Goal: Task Accomplishment & Management: Complete application form

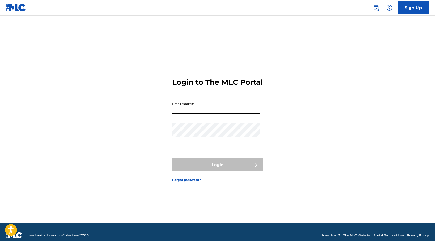
type input "[EMAIL_ADDRESS][DOMAIN_NAME]"
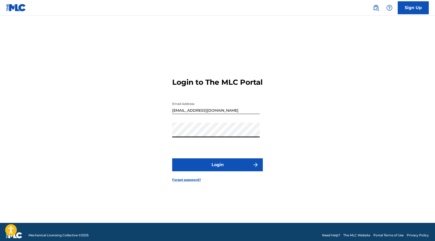
click at [211, 165] on button "Login" at bounding box center [217, 164] width 91 height 13
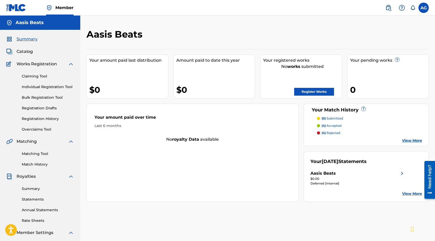
click at [55, 117] on link "Registration History" at bounding box center [48, 118] width 52 height 5
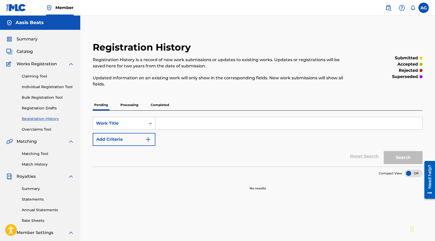
click at [133, 106] on p "Processing" at bounding box center [129, 105] width 21 height 11
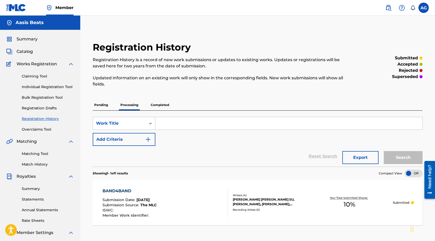
scroll to position [1, 0]
click at [158, 102] on p "Completed" at bounding box center [160, 104] width 22 height 11
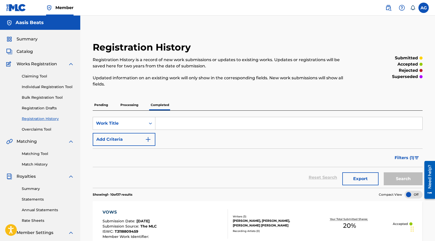
click at [134, 109] on p "Processing" at bounding box center [129, 105] width 21 height 11
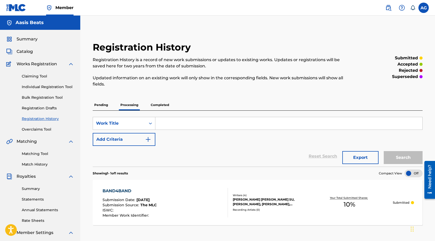
click at [107, 106] on p "Pending" at bounding box center [101, 105] width 17 height 11
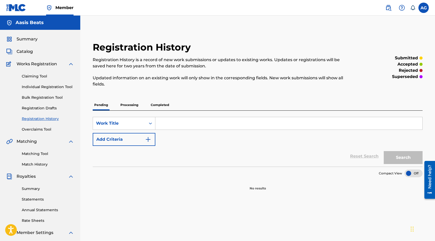
click at [388, 8] on img at bounding box center [389, 8] width 6 height 6
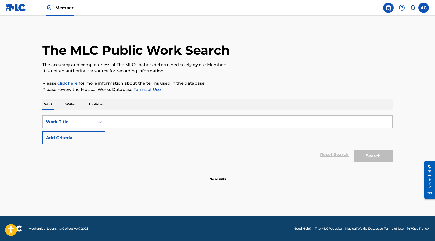
click at [135, 125] on input "Search Form" at bounding box center [248, 122] width 287 height 12
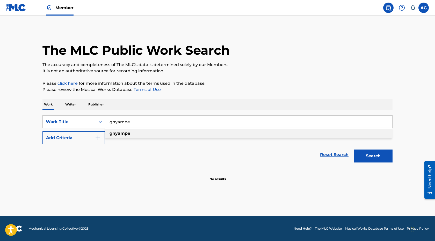
type input "ghyampe"
click at [276, 93] on div "The MLC Public Work Search The accuracy and completeness of The MLC's data is d…" at bounding box center [217, 105] width 363 height 153
click at [381, 153] on button "Search" at bounding box center [373, 156] width 39 height 13
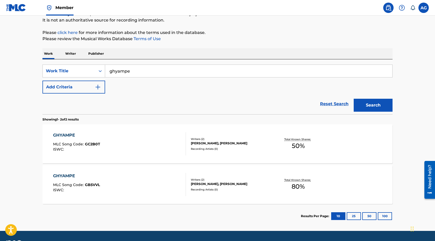
scroll to position [54, 0]
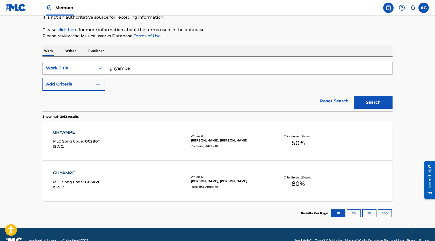
click at [240, 181] on div "[PERSON_NAME], [PERSON_NAME]" at bounding box center [230, 181] width 78 height 5
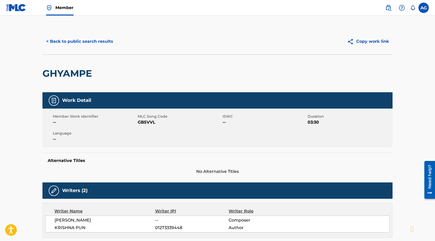
click at [103, 48] on button "< Back to public search results" at bounding box center [80, 41] width 74 height 13
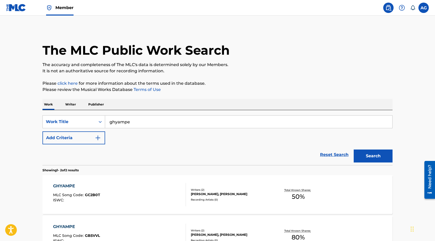
scroll to position [52, 0]
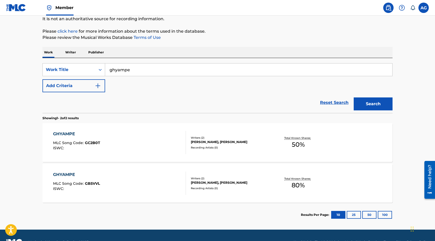
click at [173, 68] on input "ghyampe" at bounding box center [248, 70] width 287 height 12
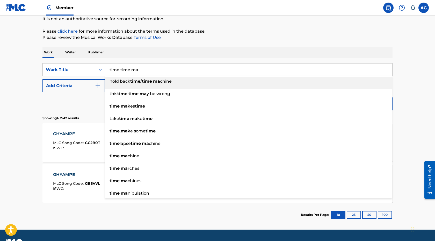
type input "time time ma"
click at [361, 41] on div "The MLC Public Work Search The accuracy and completeness of The MLC's data is d…" at bounding box center [217, 101] width 363 height 251
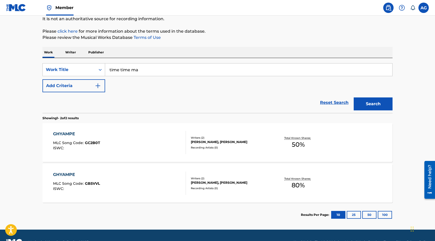
click at [367, 101] on button "Search" at bounding box center [373, 103] width 39 height 13
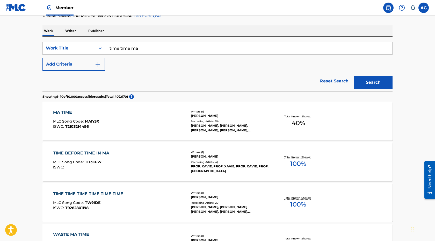
scroll to position [63, 0]
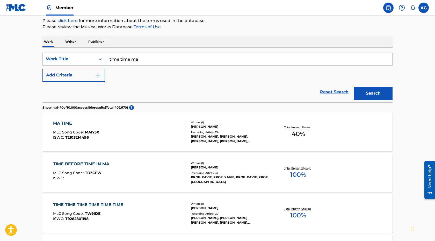
click at [74, 39] on p "Writer" at bounding box center [71, 41] width 14 height 11
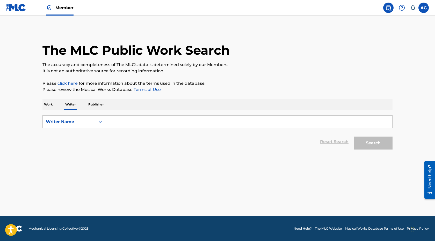
click at [141, 122] on input "Search Form" at bounding box center [248, 122] width 287 height 12
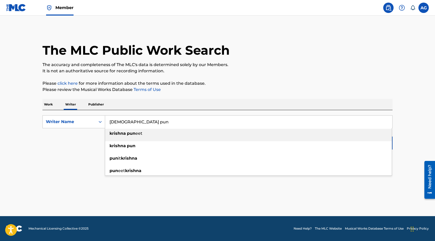
type input "[DEMOGRAPHIC_DATA] pun"
click at [86, 149] on div "Reset Search Search" at bounding box center [218, 141] width 350 height 21
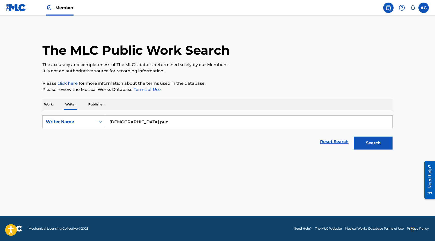
click at [377, 141] on button "Search" at bounding box center [373, 143] width 39 height 13
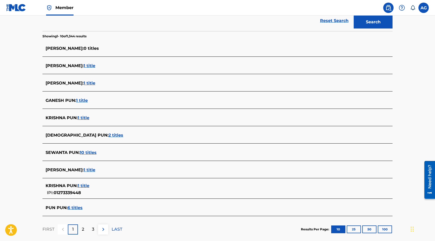
scroll to position [123, 0]
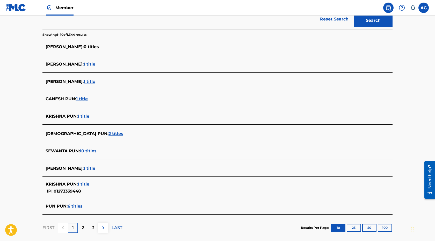
click at [87, 118] on span "1 title" at bounding box center [84, 116] width 12 height 5
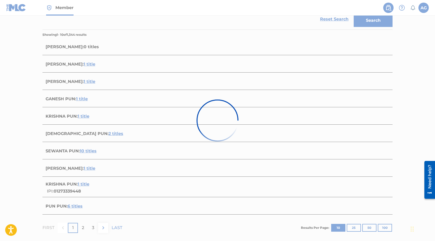
scroll to position [25, 0]
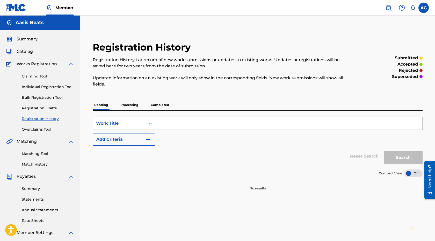
click at [52, 86] on link "Individual Registration Tool" at bounding box center [48, 86] width 52 height 5
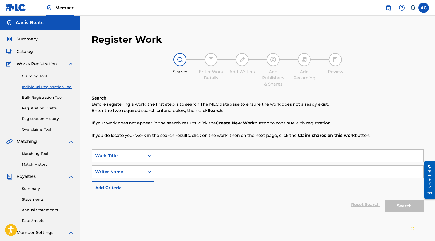
click at [178, 153] on input "Search Form" at bounding box center [288, 156] width 269 height 12
type input "TIME TIME MA"
click at [169, 176] on input "Search Form" at bounding box center [288, 172] width 269 height 12
type input "k"
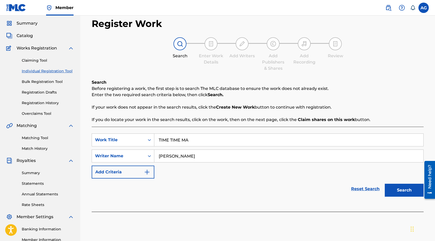
scroll to position [31, 0]
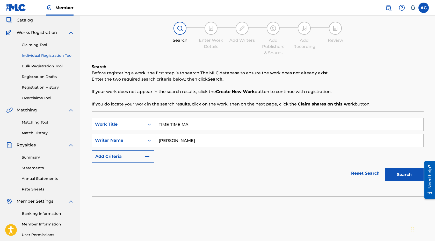
type input "[PERSON_NAME]"
click at [397, 177] on button "Search" at bounding box center [404, 174] width 39 height 13
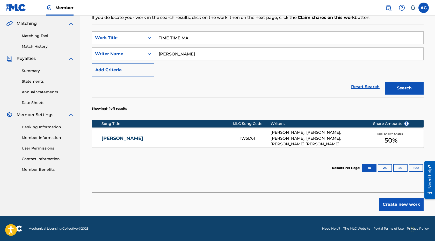
scroll to position [118, 0]
click at [390, 200] on button "Create new work" at bounding box center [401, 204] width 45 height 13
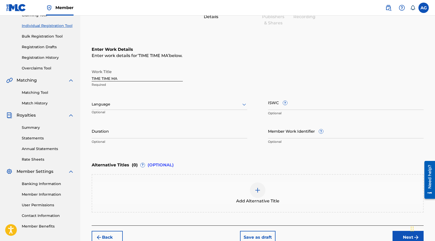
scroll to position [60, 0]
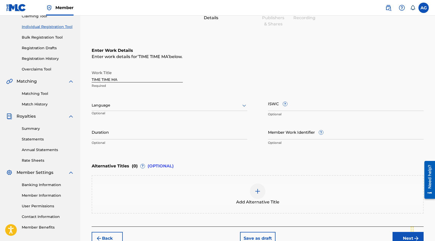
click at [202, 105] on div at bounding box center [170, 105] width 156 height 6
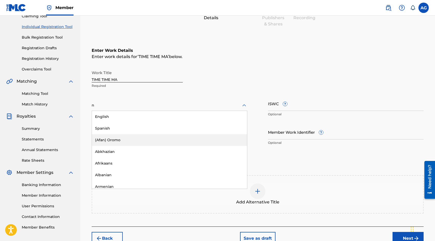
type input "ne"
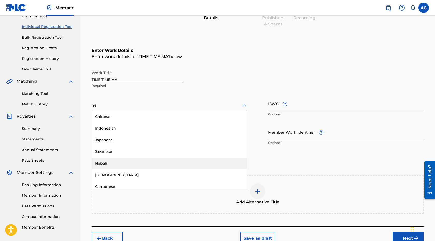
click at [120, 164] on div "Nepali" at bounding box center [169, 164] width 155 height 12
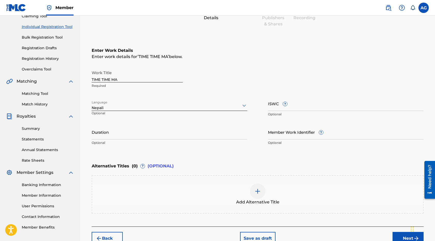
click at [204, 135] on input "Duration" at bounding box center [170, 132] width 156 height 15
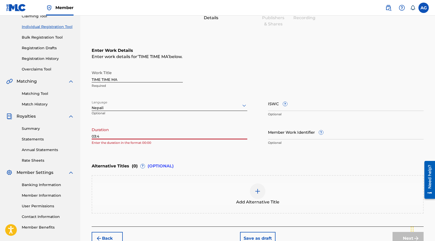
type input "03:45"
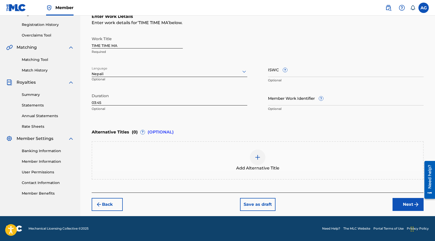
click at [402, 201] on button "Next" at bounding box center [408, 204] width 31 height 13
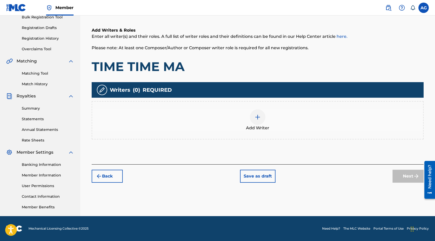
click at [256, 114] on img at bounding box center [258, 117] width 6 height 6
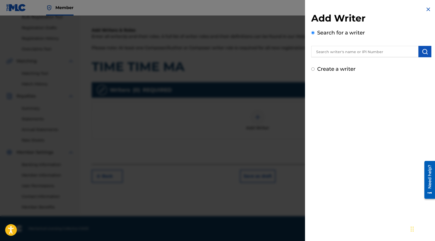
click at [354, 50] on input "text" at bounding box center [365, 51] width 107 height 11
type input "[DEMOGRAPHIC_DATA] pun"
click at [424, 54] on img "submit" at bounding box center [425, 51] width 6 height 6
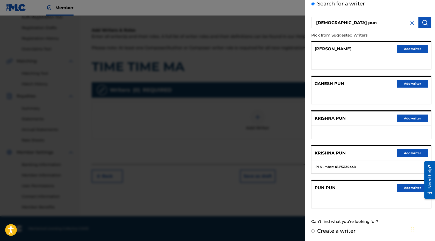
scroll to position [29, 0]
click at [408, 152] on button "Add writer" at bounding box center [412, 154] width 31 height 8
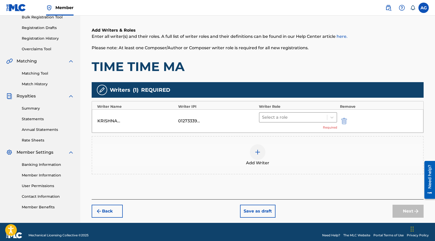
click at [298, 120] on div at bounding box center [293, 117] width 62 height 7
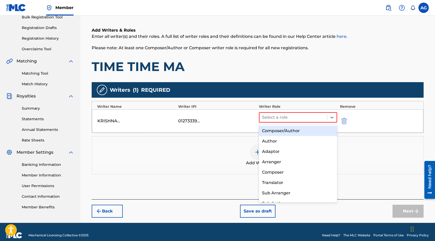
click at [295, 126] on div "Composer/Author" at bounding box center [298, 131] width 78 height 10
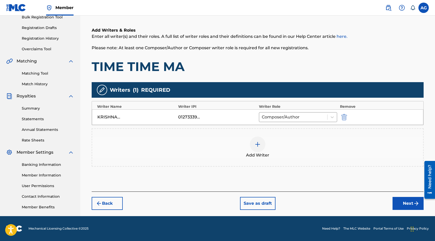
click at [261, 140] on div at bounding box center [258, 145] width 16 height 16
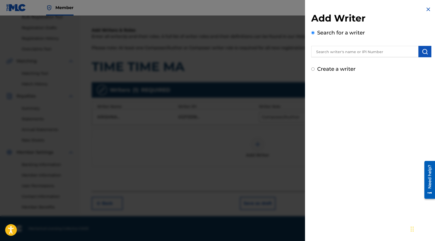
click at [373, 56] on input "text" at bounding box center [365, 51] width 107 height 11
type input "[PERSON_NAME]"
click at [425, 47] on button "submit" at bounding box center [425, 51] width 13 height 11
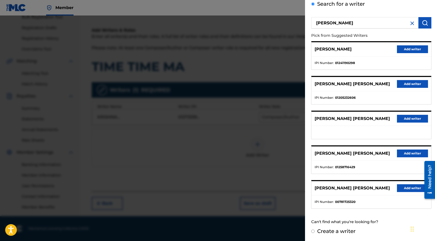
scroll to position [80, 0]
click at [407, 50] on button "Add writer" at bounding box center [412, 49] width 31 height 8
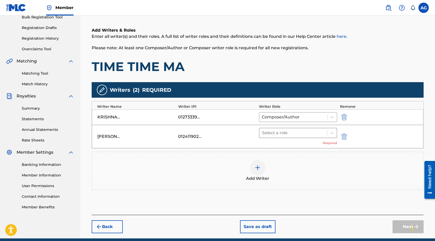
click at [279, 133] on div at bounding box center [293, 132] width 62 height 7
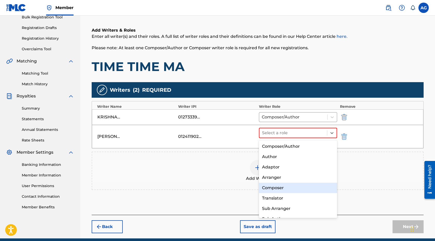
click at [279, 186] on div "Composer" at bounding box center [298, 188] width 78 height 10
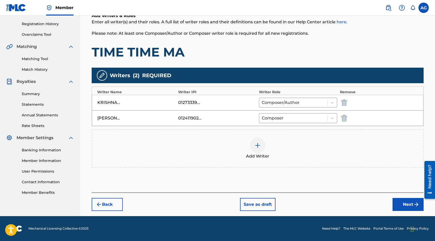
click at [404, 203] on button "Next" at bounding box center [408, 204] width 31 height 13
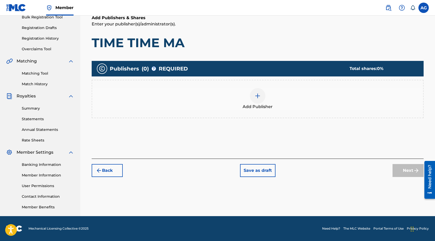
click at [260, 95] on img at bounding box center [258, 96] width 6 height 6
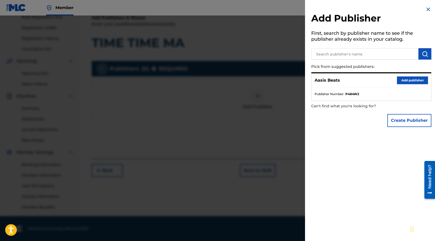
click at [407, 80] on button "Add publisher" at bounding box center [412, 80] width 31 height 8
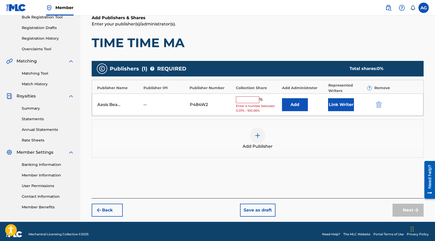
click at [244, 99] on input "text" at bounding box center [247, 99] width 23 height 7
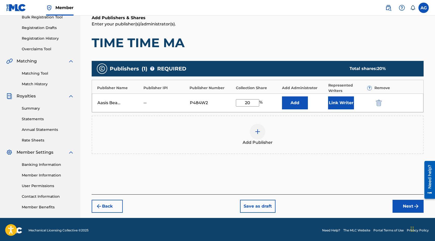
type input "20"
click at [350, 106] on button "Link Writer" at bounding box center [341, 102] width 26 height 13
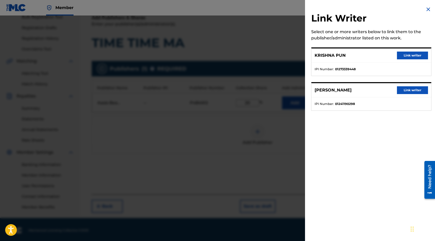
click at [401, 88] on button "Link writer" at bounding box center [412, 90] width 31 height 8
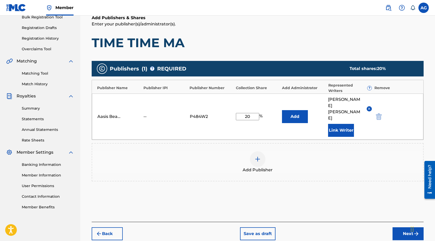
click at [384, 178] on div "Publishers ( 1 ) ? REQUIRED Total shares: 20 % Publisher Name Publisher IPI Pub…" at bounding box center [258, 128] width 332 height 141
click at [404, 227] on button "Next" at bounding box center [408, 233] width 31 height 13
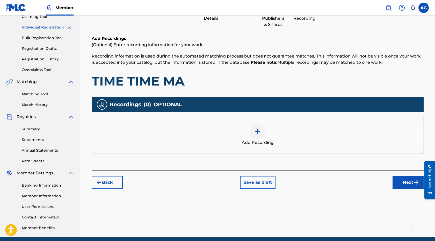
scroll to position [72, 0]
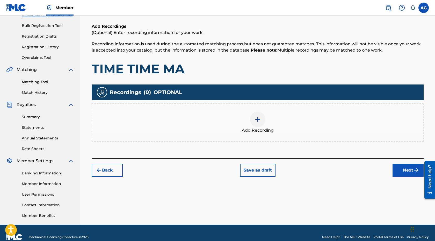
click at [254, 125] on div at bounding box center [258, 120] width 16 height 16
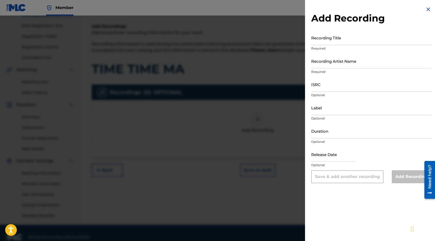
click at [337, 38] on input "Recording Title" at bounding box center [372, 37] width 120 height 15
type input "TIME TIME MA"
click at [335, 63] on input "Recording Artist Name" at bounding box center [372, 61] width 120 height 15
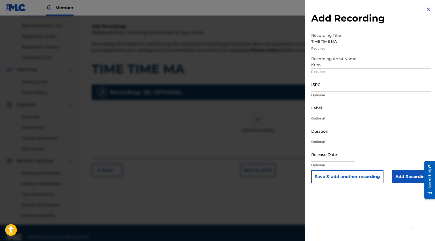
type input "Krizn"
click at [358, 89] on input "ISRC" at bounding box center [372, 84] width 120 height 15
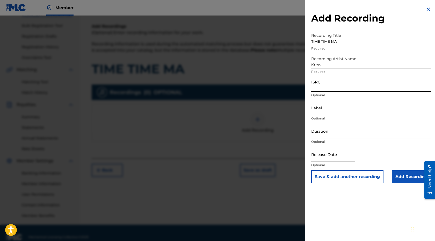
paste input "QZWDW2561989"
type input "QZWDW2561989"
click at [329, 107] on input "Label" at bounding box center [372, 107] width 120 height 15
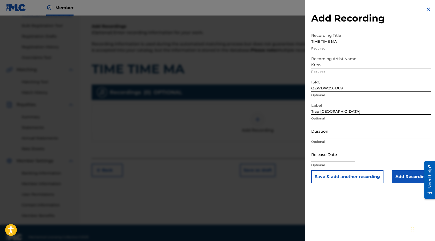
type input "Trap [GEOGRAPHIC_DATA]"
click at [335, 134] on input "Duration" at bounding box center [372, 131] width 120 height 15
type input "03:45"
click at [336, 158] on input "text" at bounding box center [334, 154] width 44 height 15
select select "7"
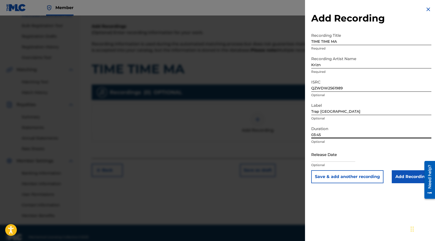
select select "2025"
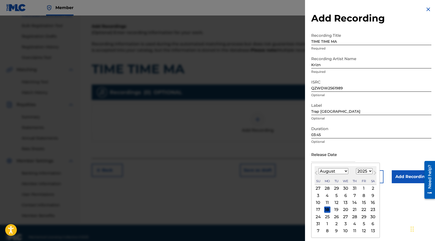
click at [328, 170] on select "January February March April May June July August September October November De…" at bounding box center [334, 171] width 30 height 6
select select "5"
click at [370, 203] on div "21" at bounding box center [373, 203] width 6 height 6
type input "[DATE]"
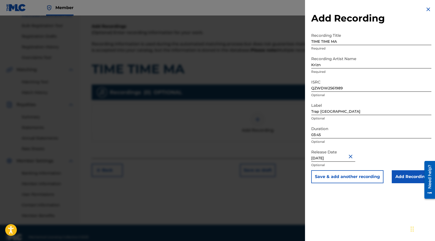
click at [369, 203] on div "Add Recording Recording Title TIME TIME MA Required Recording Artist Name [PERS…" at bounding box center [371, 120] width 133 height 241
click at [406, 174] on input "Add Recording" at bounding box center [412, 176] width 40 height 13
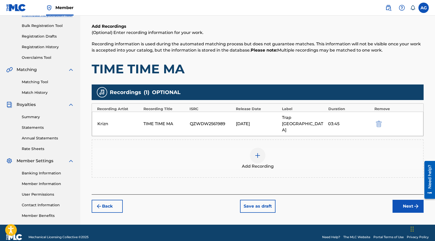
click at [406, 200] on button "Next" at bounding box center [408, 206] width 31 height 13
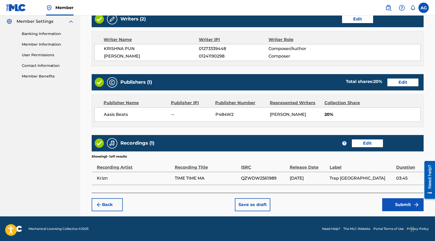
scroll to position [211, 0]
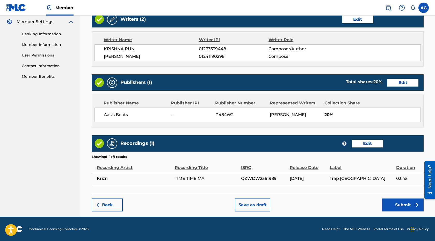
click at [393, 202] on button "Submit" at bounding box center [403, 205] width 41 height 13
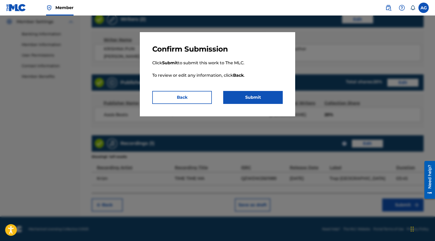
click at [245, 92] on button "Submit" at bounding box center [253, 97] width 60 height 13
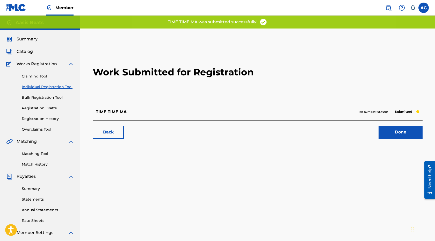
click at [395, 138] on link "Done" at bounding box center [401, 132] width 44 height 13
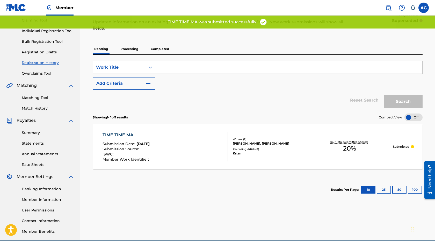
scroll to position [56, 0]
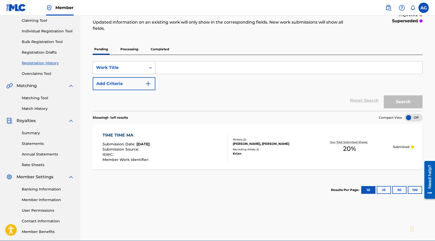
click at [133, 53] on p "Processing" at bounding box center [129, 49] width 21 height 11
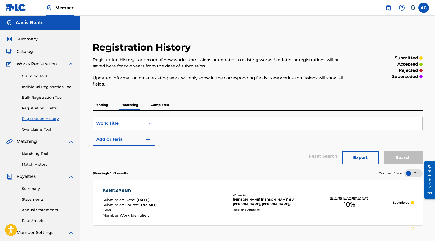
click at [163, 102] on p "Completed" at bounding box center [160, 105] width 22 height 11
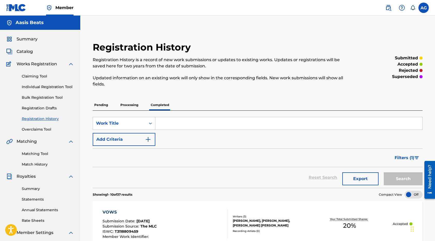
click at [126, 102] on p "Processing" at bounding box center [129, 105] width 21 height 11
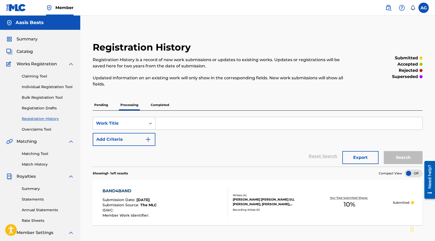
click at [101, 104] on p "Pending" at bounding box center [101, 105] width 17 height 11
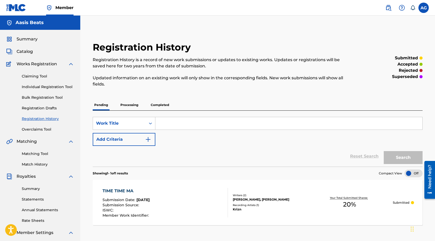
click at [31, 41] on span "Summary" at bounding box center [27, 39] width 21 height 6
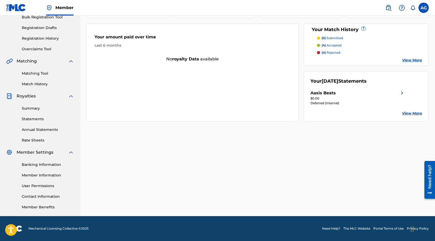
scroll to position [80, 0]
click at [48, 166] on link "Banking Information" at bounding box center [48, 164] width 52 height 5
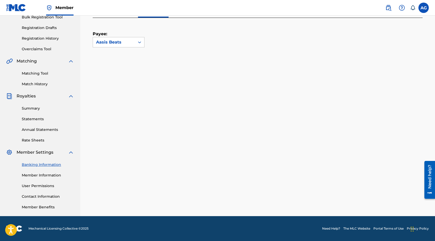
scroll to position [80, 0]
click at [41, 173] on link "Member Information" at bounding box center [48, 175] width 52 height 5
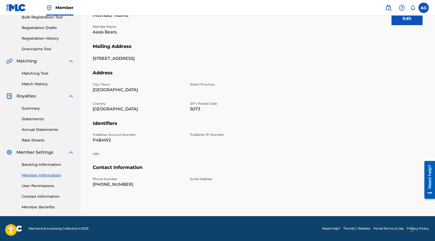
scroll to position [80, 0]
click at [43, 161] on div "Banking Information Member Information User Permissions Contact Information Mem…" at bounding box center [40, 183] width 68 height 54
click at [43, 162] on link "Banking Information" at bounding box center [48, 164] width 52 height 5
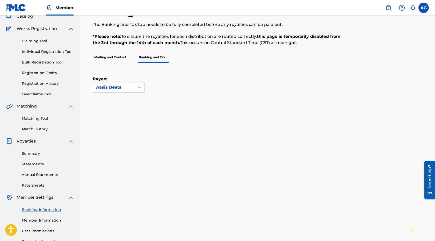
scroll to position [33, 0]
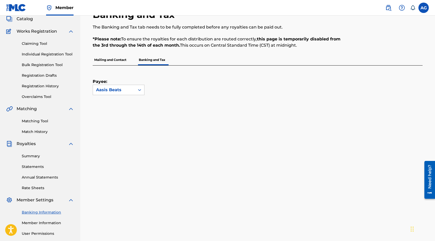
click at [52, 84] on link "Registration History" at bounding box center [48, 85] width 52 height 5
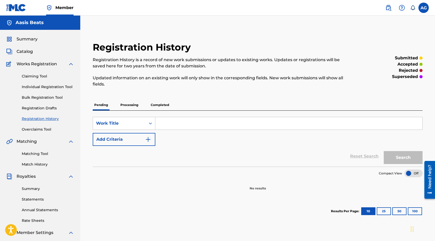
click at [133, 99] on div "Registration History Registration History is a record of new work submissions o…" at bounding box center [258, 132] width 343 height 182
click at [132, 103] on p "Processing" at bounding box center [129, 105] width 21 height 11
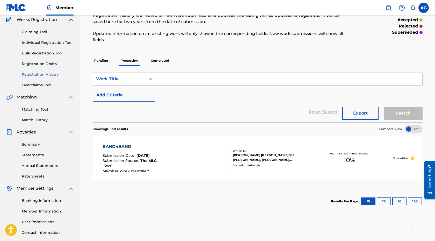
scroll to position [47, 0]
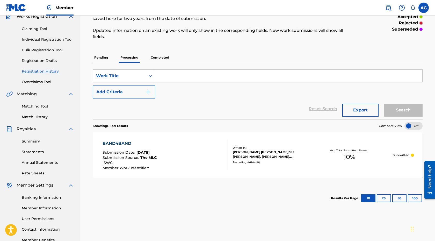
click at [102, 57] on p "Pending" at bounding box center [101, 57] width 17 height 11
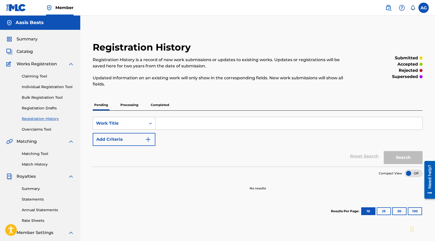
click at [251, 125] on input "Search Form" at bounding box center [289, 123] width 267 height 12
type input "TIME TIME MA"
click at [406, 152] on button "Search" at bounding box center [403, 157] width 39 height 13
